Goal: Navigation & Orientation: Find specific page/section

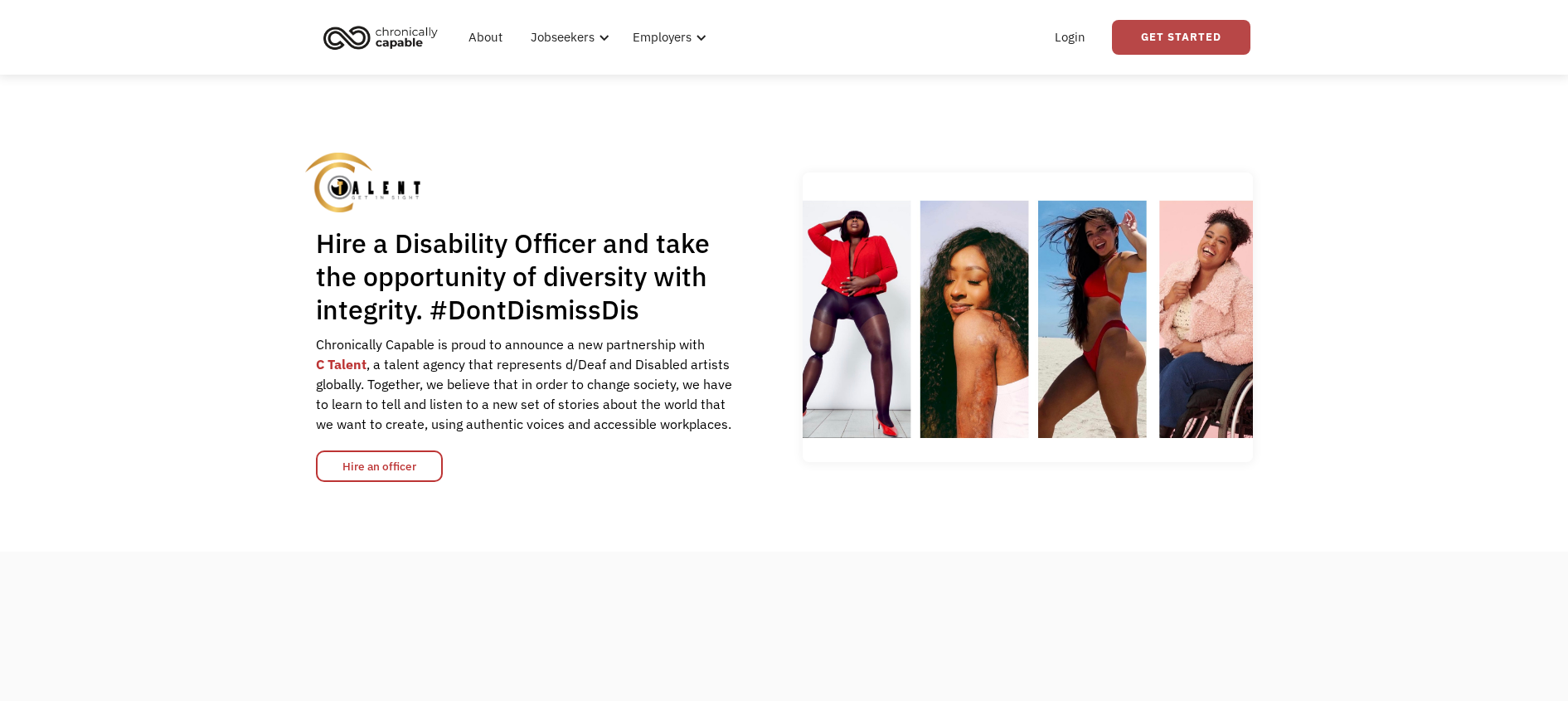
click at [1218, 41] on link "Get Started" at bounding box center [1182, 38] width 139 height 35
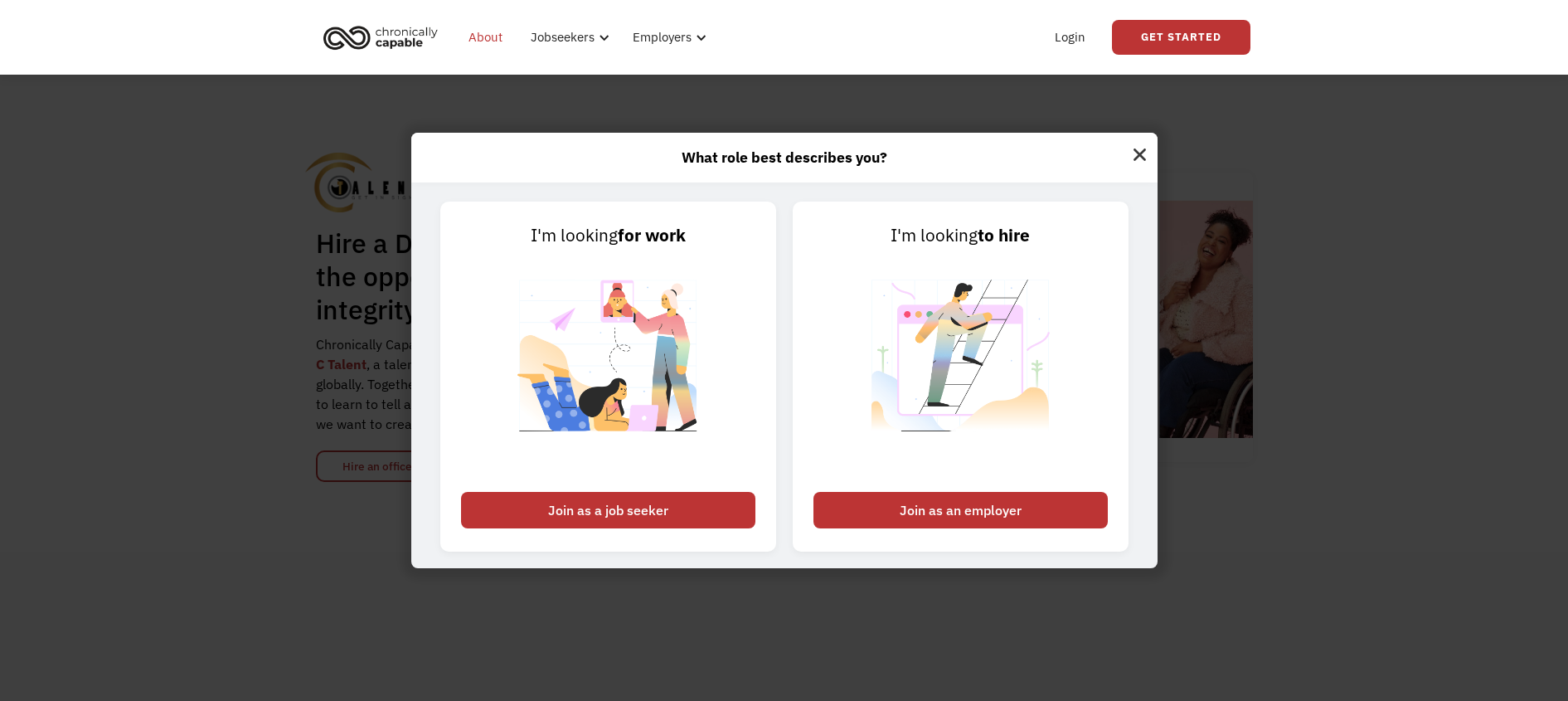
click at [491, 40] on link "About" at bounding box center [485, 37] width 54 height 53
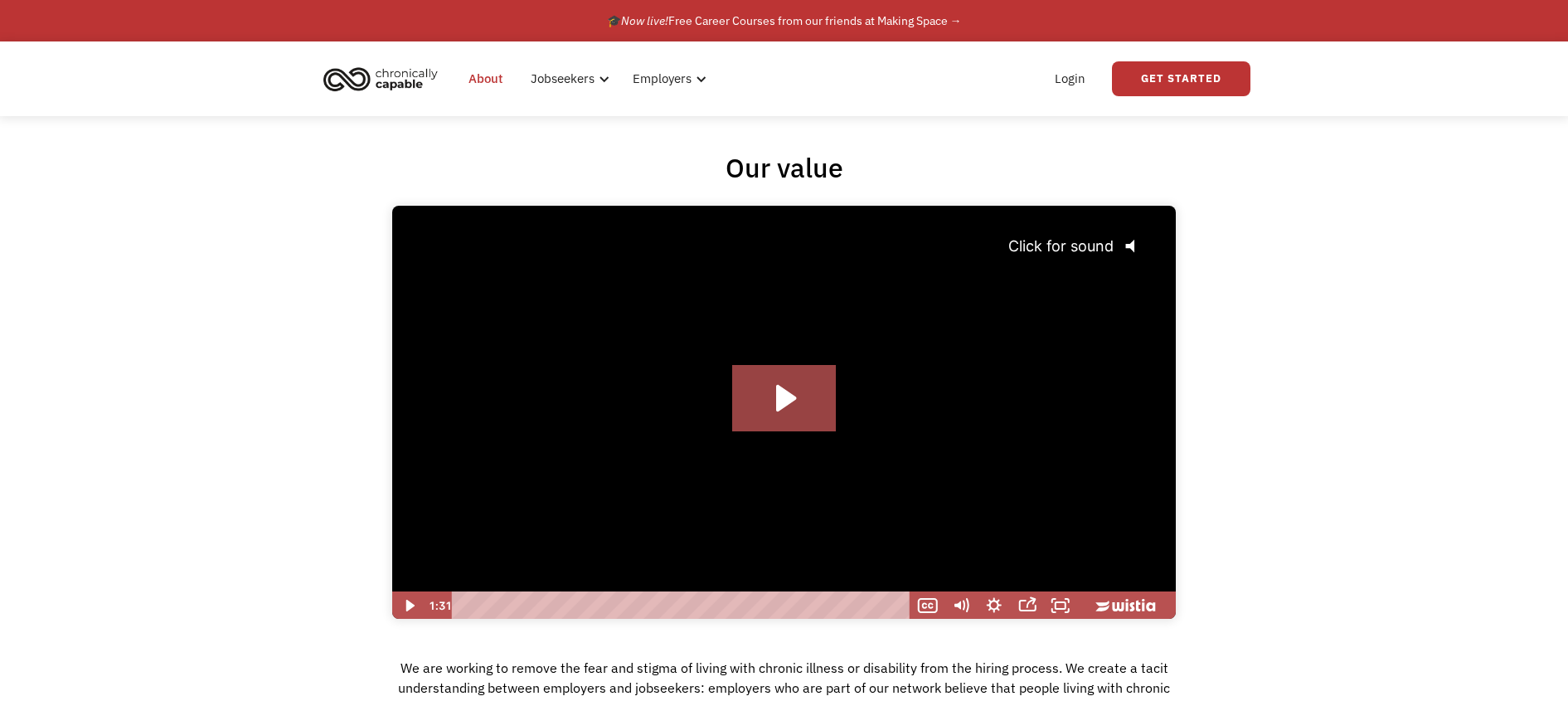
click at [1125, 248] on icon "@keyframes VOLUME_SMALL_WAVE_FLASH { 0% { opacity: 0; } 33% { opacity: 1; } 66%…" at bounding box center [1135, 246] width 44 height 44
